Goal: Navigation & Orientation: Find specific page/section

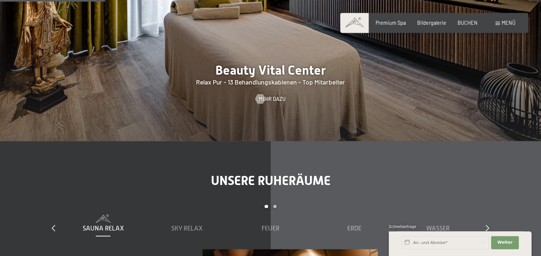
scroll to position [966, 0]
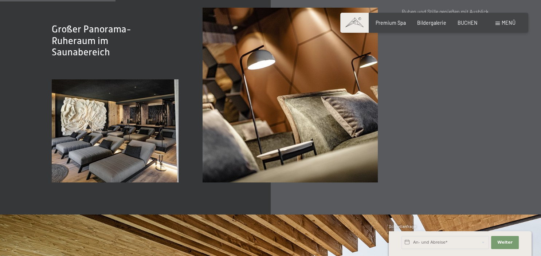
click at [507, 21] on span "Menü" at bounding box center [508, 23] width 14 height 6
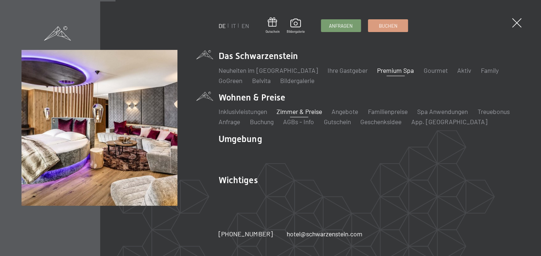
drag, startPoint x: 291, startPoint y: 116, endPoint x: 289, endPoint y: 112, distance: 3.7
click at [289, 112] on li "Zimmer & Preise Liste" at bounding box center [299, 111] width 46 height 9
click at [289, 112] on link "Zimmer & Preise" at bounding box center [299, 111] width 46 height 8
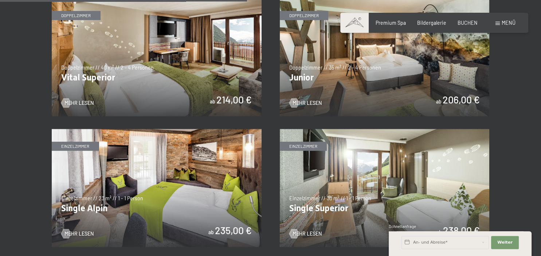
scroll to position [953, 0]
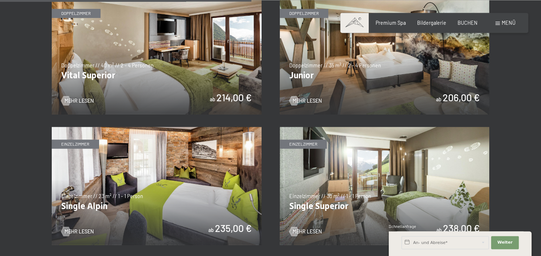
click at [307, 73] on img at bounding box center [385, 55] width 210 height 118
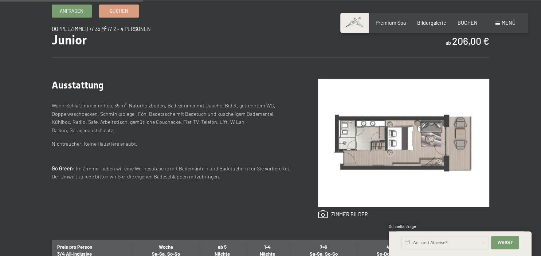
scroll to position [483, 0]
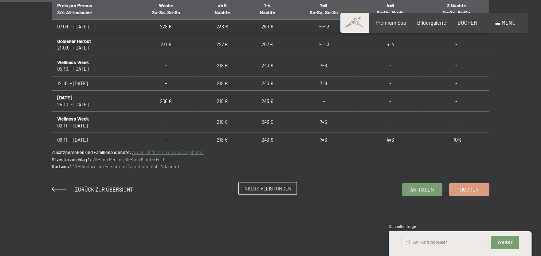
click at [264, 186] on span "Inklusivleistungen" at bounding box center [267, 188] width 48 height 7
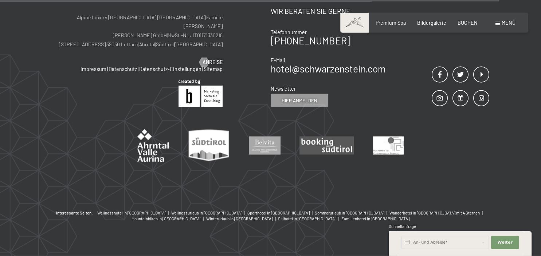
scroll to position [1269, 0]
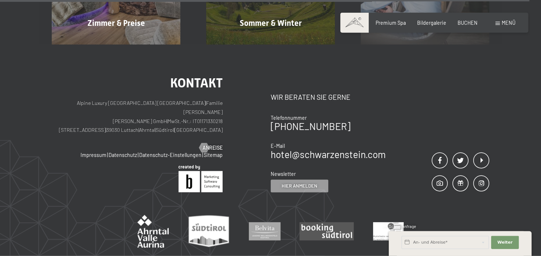
scroll to position [3002, 0]
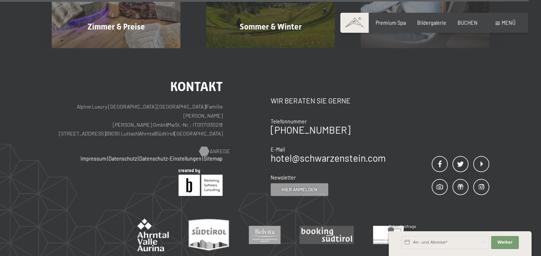
click at [210, 148] on span "Anreise" at bounding box center [220, 151] width 20 height 7
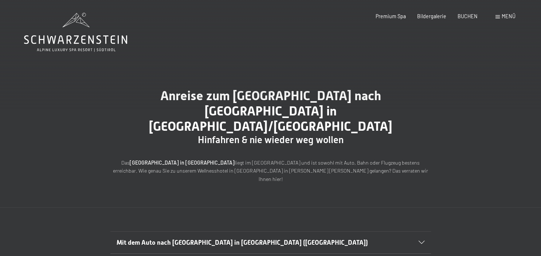
click at [417, 241] on div at bounding box center [417, 242] width 14 height 3
